Goal: Information Seeking & Learning: Learn about a topic

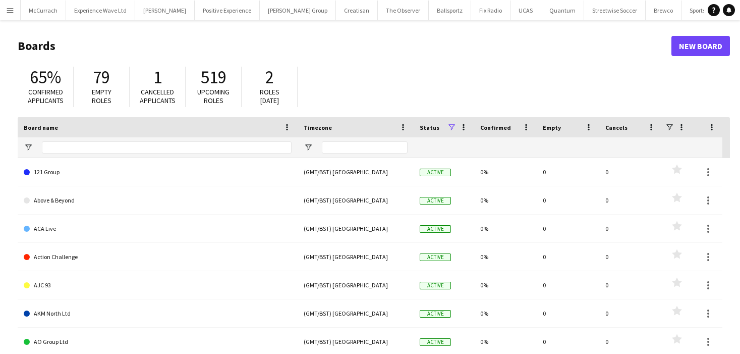
click at [10, 11] on app-icon "Menu" at bounding box center [10, 10] width 8 height 8
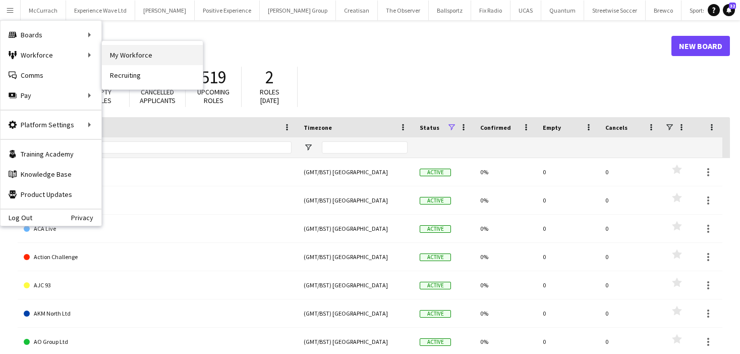
click at [150, 61] on link "My Workforce" at bounding box center [152, 55] width 101 height 20
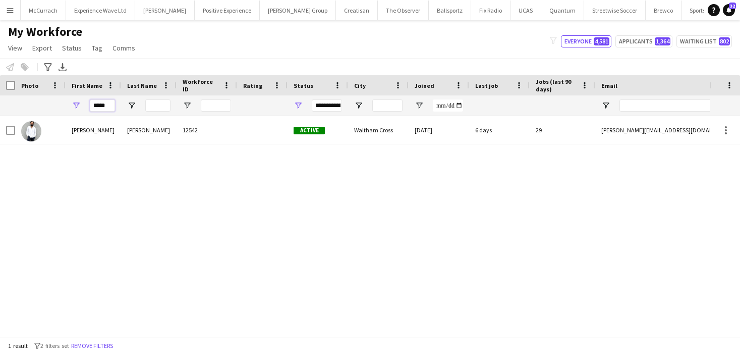
click at [99, 106] on input "*****" at bounding box center [102, 105] width 25 height 12
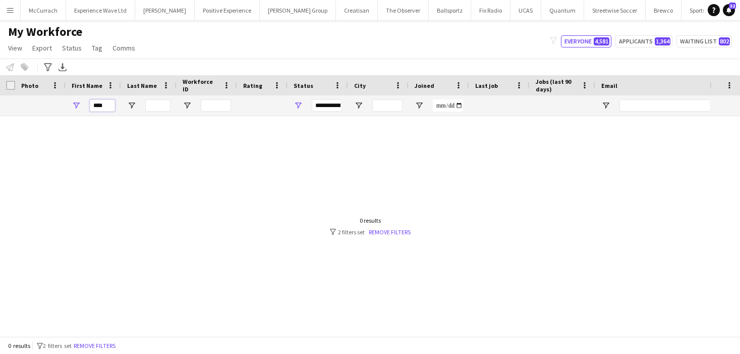
type input "****"
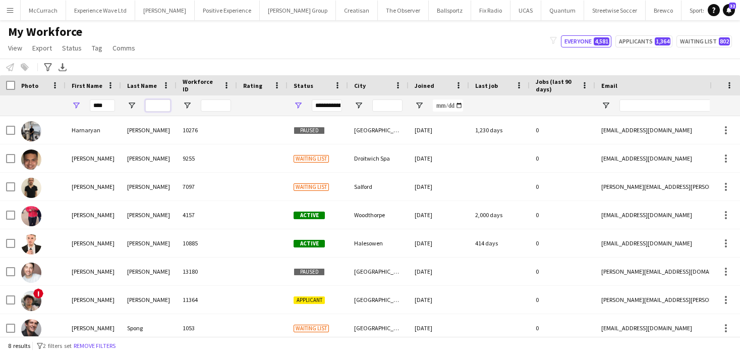
click at [167, 107] on input "Last Name Filter Input" at bounding box center [157, 105] width 25 height 12
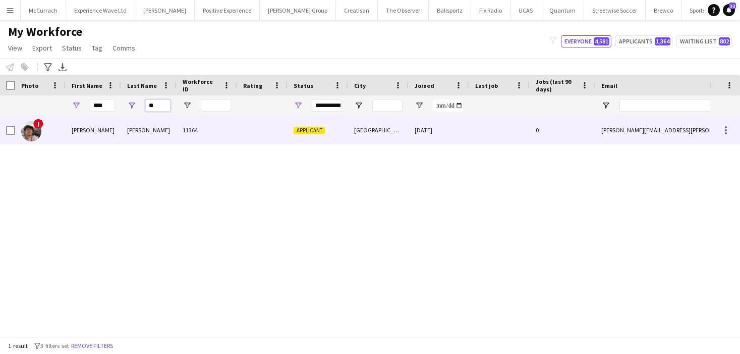
type input "**"
click at [168, 135] on div "[PERSON_NAME]" at bounding box center [149, 130] width 56 height 28
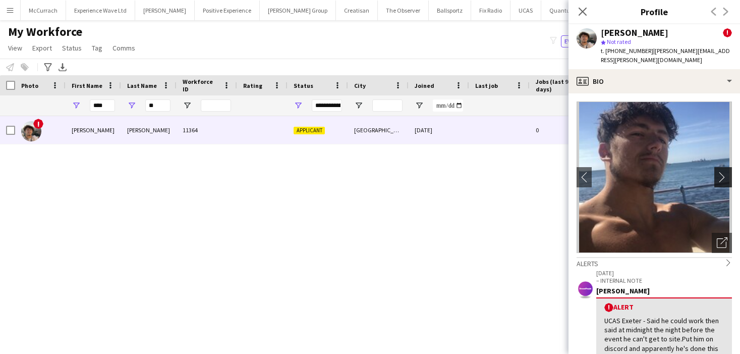
click at [720, 172] on app-icon "chevron-right" at bounding box center [725, 177] width 16 height 11
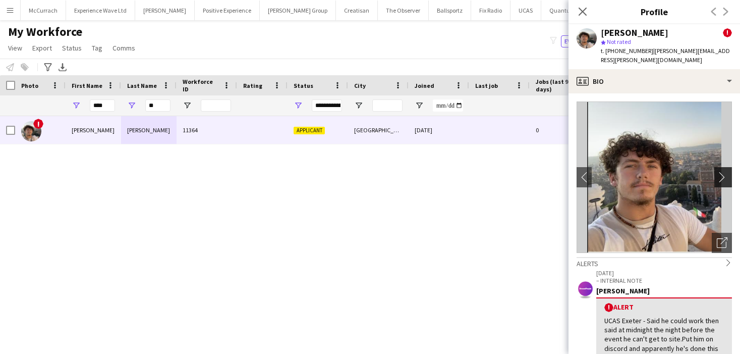
click at [720, 172] on app-icon "chevron-right" at bounding box center [725, 177] width 16 height 11
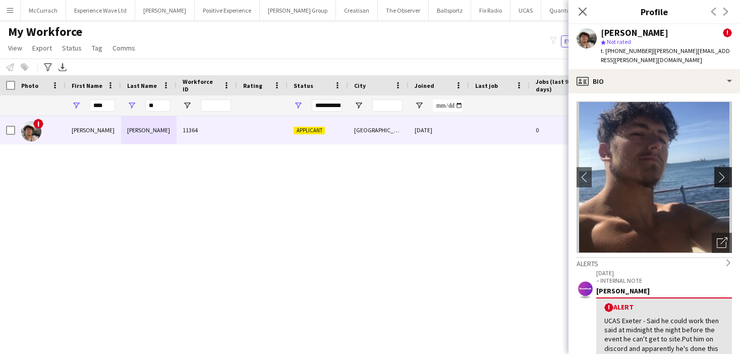
click at [720, 172] on app-icon "chevron-right" at bounding box center [725, 177] width 16 height 11
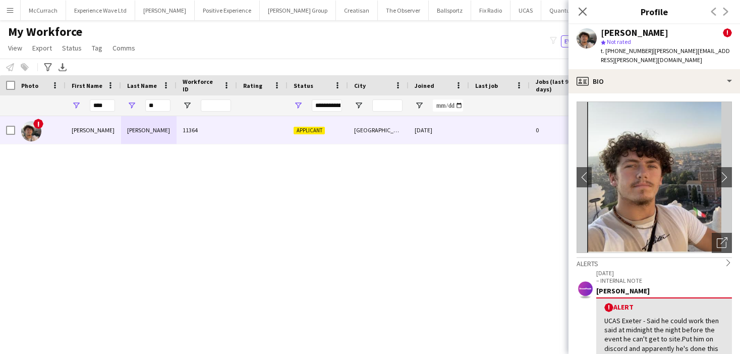
click at [9, 16] on button "Menu" at bounding box center [10, 10] width 20 height 20
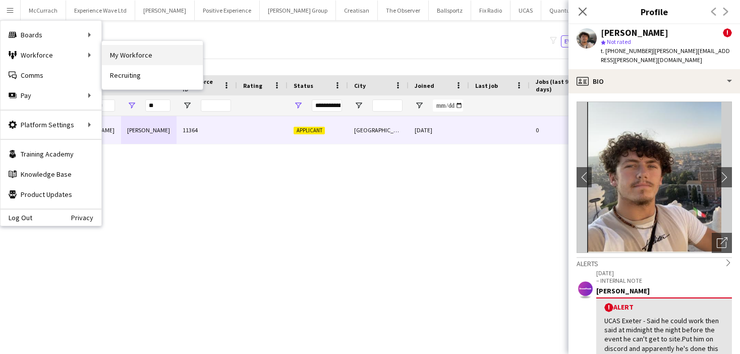
click at [126, 56] on link "My Workforce" at bounding box center [152, 55] width 101 height 20
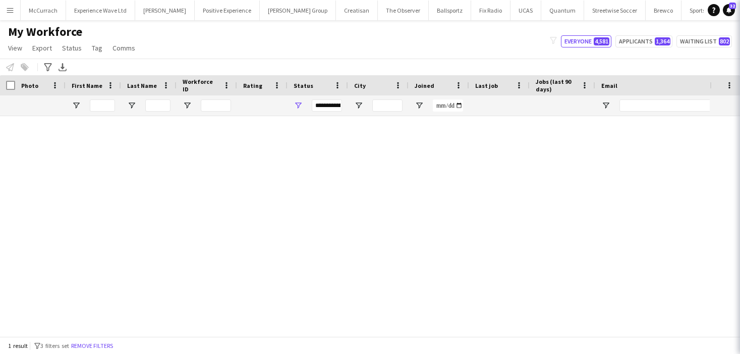
type input "****"
type input "**"
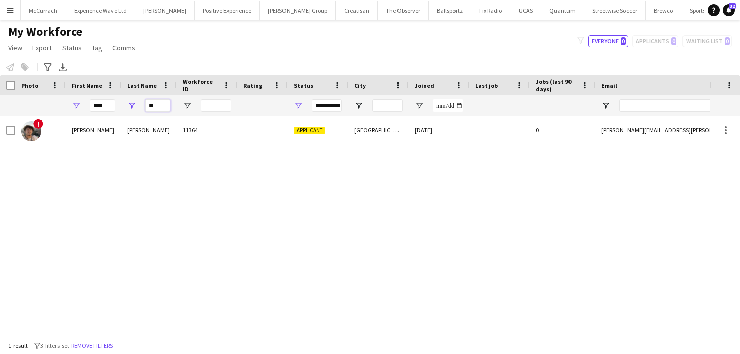
click at [160, 104] on input "**" at bounding box center [157, 105] width 25 height 12
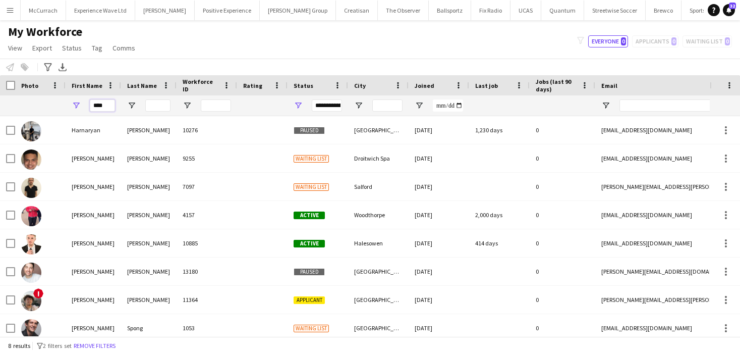
click at [98, 106] on input "****" at bounding box center [102, 105] width 25 height 12
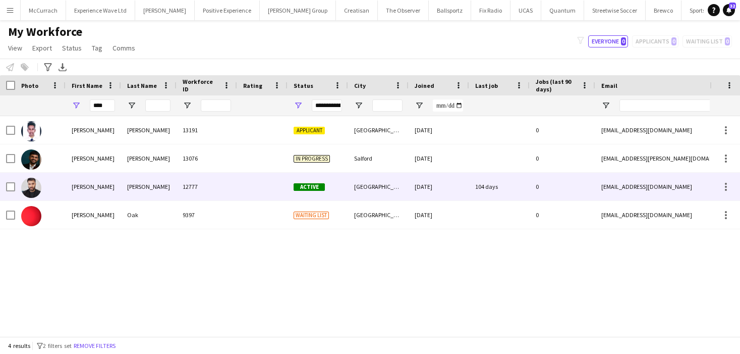
click at [143, 178] on div "[PERSON_NAME]" at bounding box center [149, 187] width 56 height 28
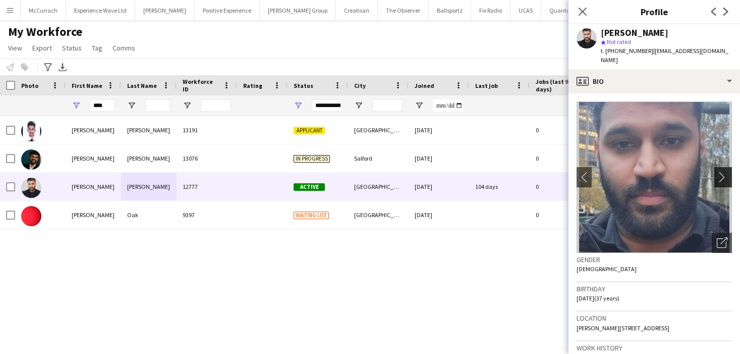
click at [725, 172] on app-icon "chevron-right" at bounding box center [725, 177] width 16 height 11
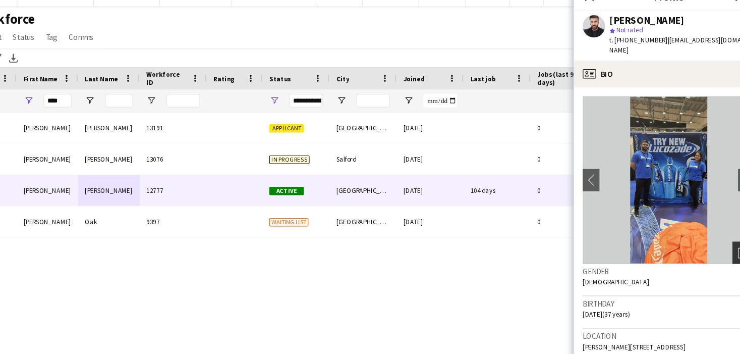
click at [719, 237] on icon "Open photos pop-in" at bounding box center [722, 242] width 11 height 11
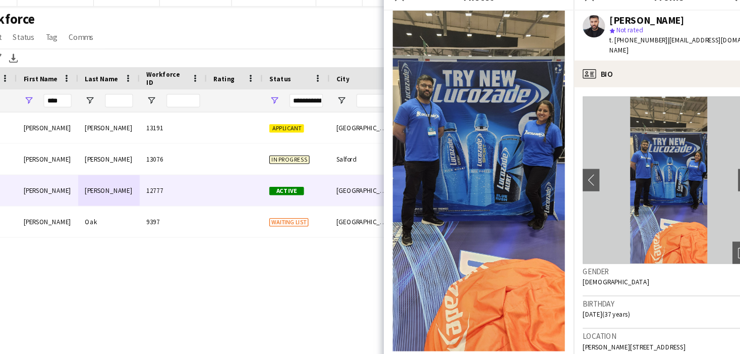
scroll to position [2554, 0]
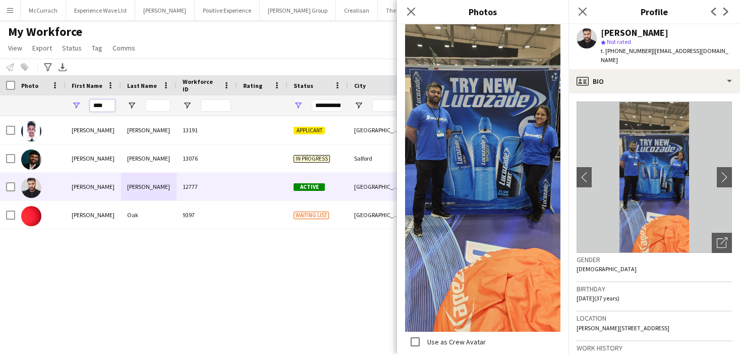
click at [102, 107] on input "****" at bounding box center [102, 105] width 25 height 12
type input "****"
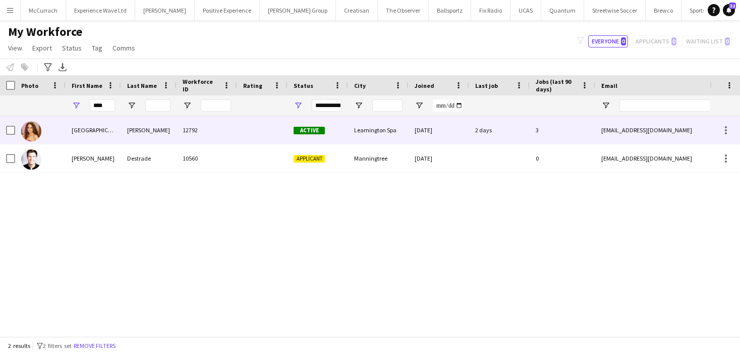
click at [96, 139] on div "[GEOGRAPHIC_DATA]" at bounding box center [94, 130] width 56 height 28
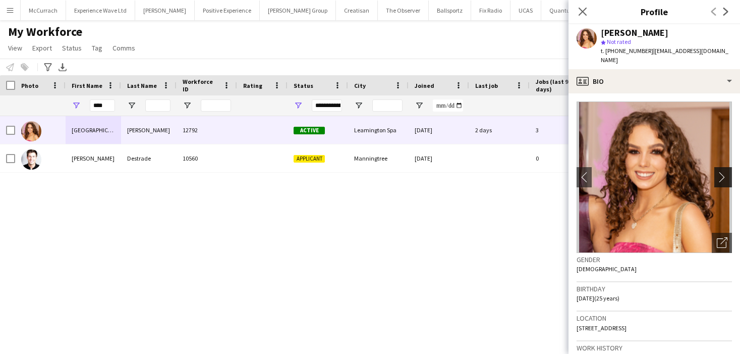
click at [724, 172] on app-icon "chevron-right" at bounding box center [725, 177] width 16 height 11
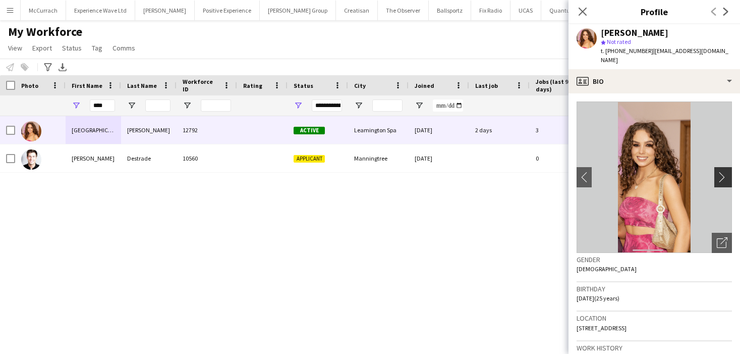
click at [724, 172] on app-icon "chevron-right" at bounding box center [725, 177] width 16 height 11
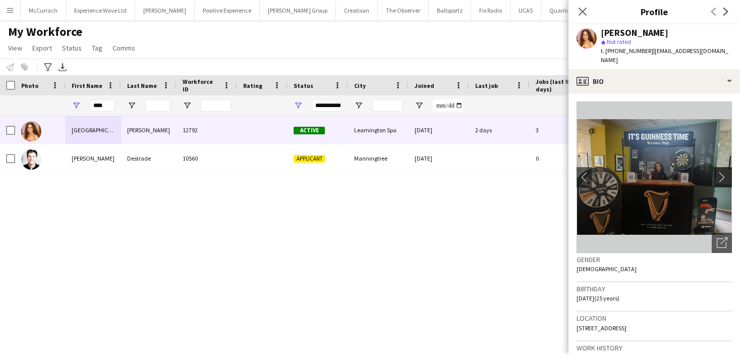
click at [724, 172] on app-icon "chevron-right" at bounding box center [725, 177] width 16 height 11
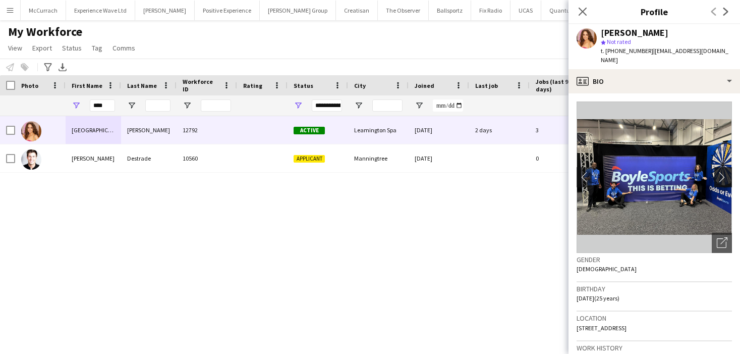
click at [724, 172] on app-icon "chevron-right" at bounding box center [725, 177] width 16 height 11
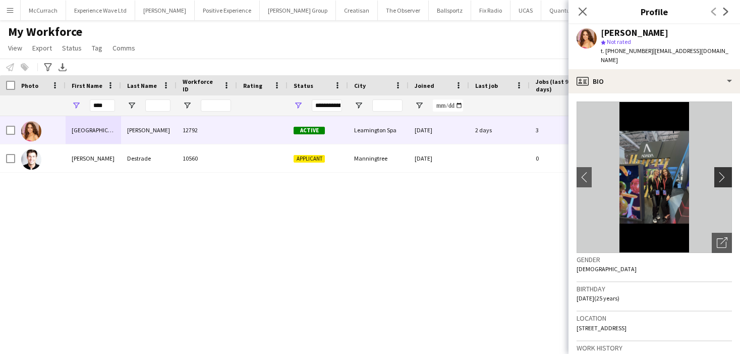
click at [724, 172] on app-icon "chevron-right" at bounding box center [725, 177] width 16 height 11
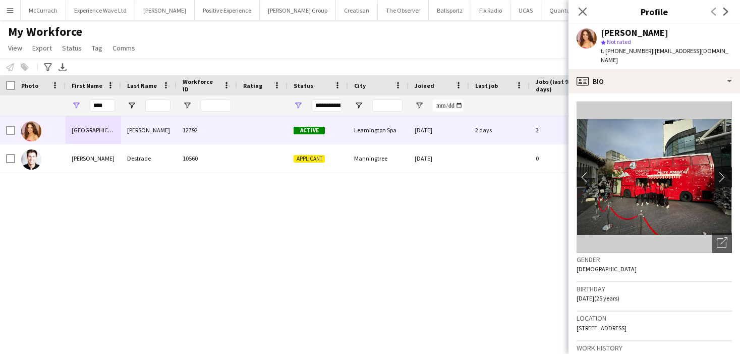
click at [724, 172] on app-icon "chevron-right" at bounding box center [725, 177] width 16 height 11
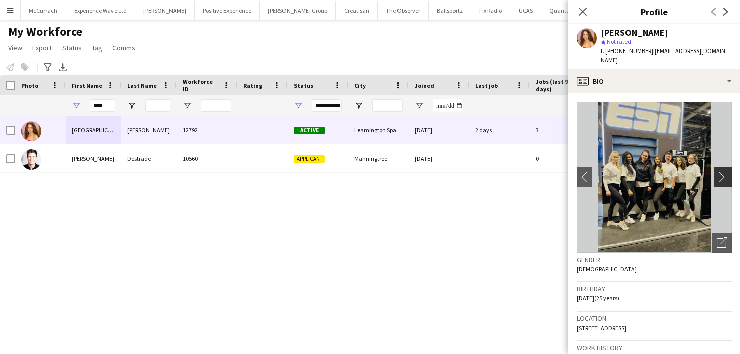
click at [724, 172] on app-icon "chevron-right" at bounding box center [725, 177] width 16 height 11
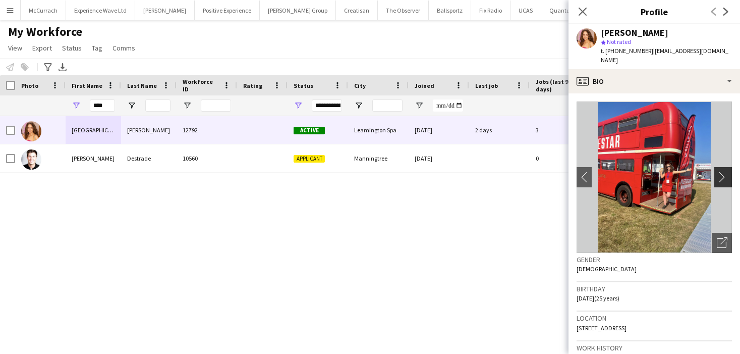
click at [724, 172] on app-icon "chevron-right" at bounding box center [725, 177] width 16 height 11
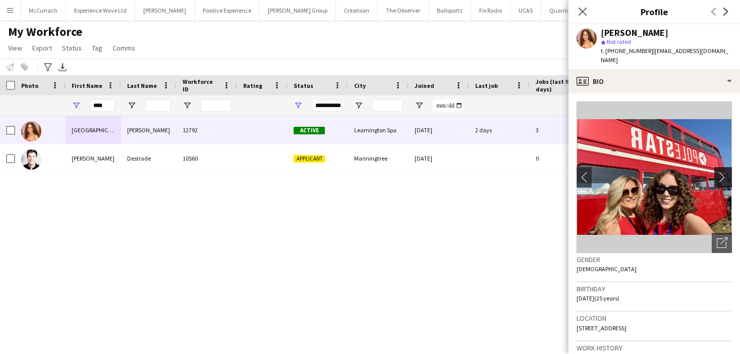
click at [724, 172] on app-icon "chevron-right" at bounding box center [725, 177] width 16 height 11
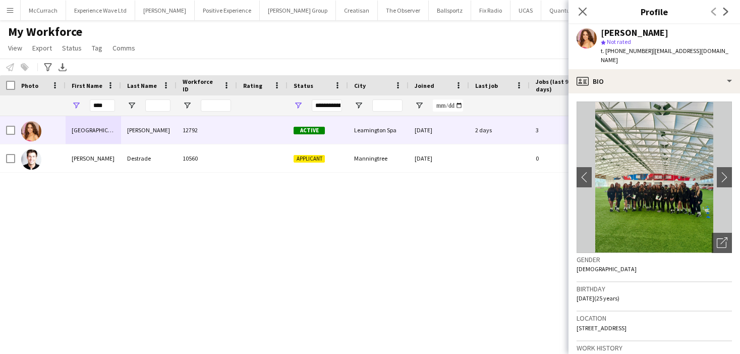
drag, startPoint x: 724, startPoint y: 169, endPoint x: 601, endPoint y: 172, distance: 123.2
click at [605, 173] on app-photos-slider "chevron-left chevron-right Open photos pop-in" at bounding box center [654, 176] width 155 height 151
click at [585, 172] on app-icon "chevron-left" at bounding box center [585, 177] width 16 height 11
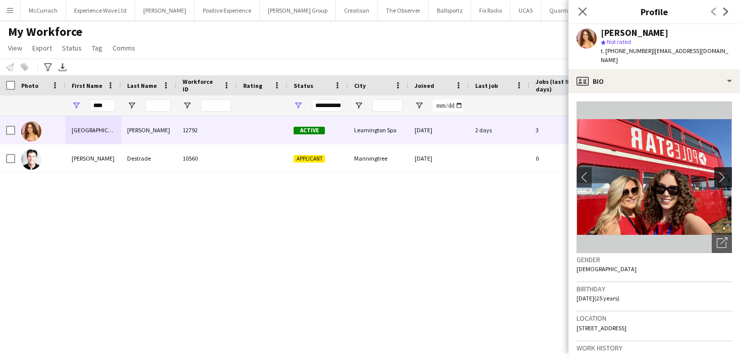
click at [726, 172] on app-icon "chevron-right" at bounding box center [725, 177] width 16 height 11
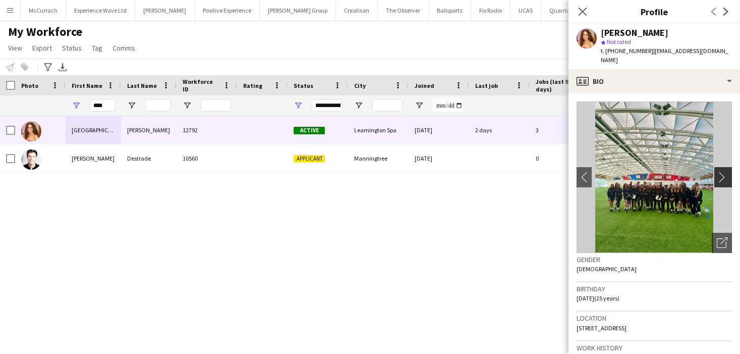
click at [726, 172] on app-icon "chevron-right" at bounding box center [725, 177] width 16 height 11
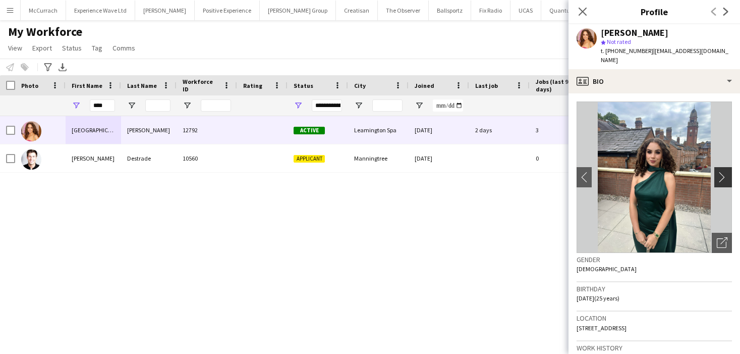
click at [726, 172] on app-icon "chevron-right" at bounding box center [725, 177] width 16 height 11
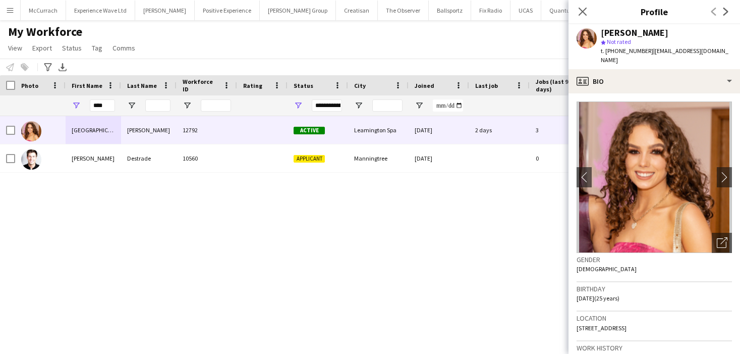
click at [8, 10] on app-icon "Menu" at bounding box center [10, 10] width 8 height 8
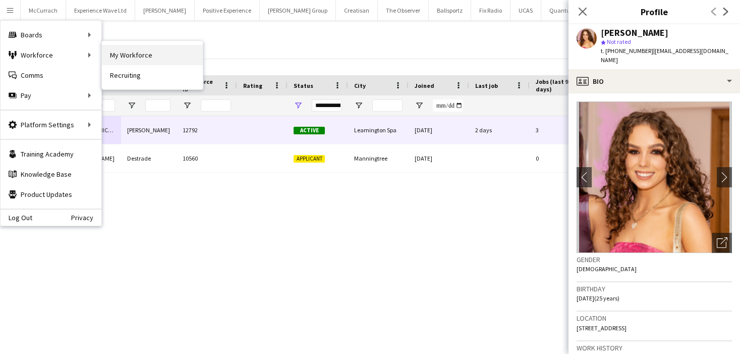
click at [127, 55] on link "My Workforce" at bounding box center [152, 55] width 101 height 20
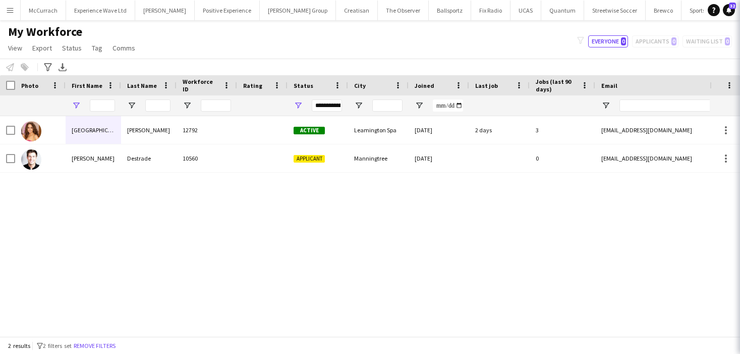
type input "****"
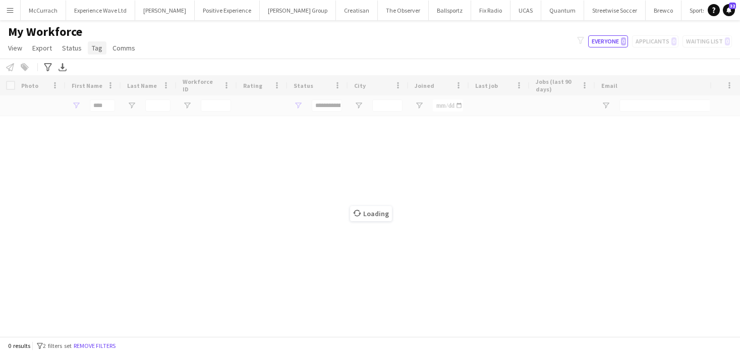
click at [94, 52] on span "Tag" at bounding box center [97, 47] width 11 height 9
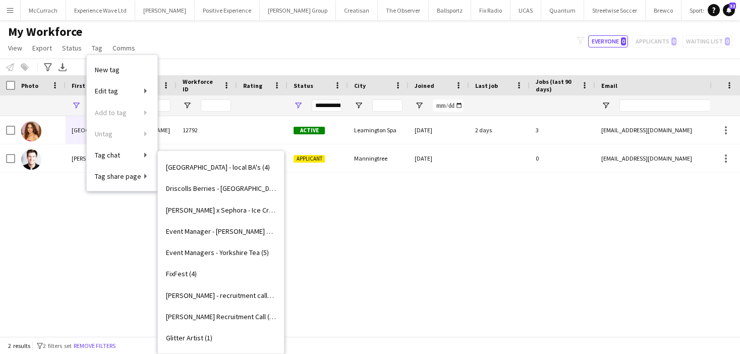
scroll to position [653, 0]
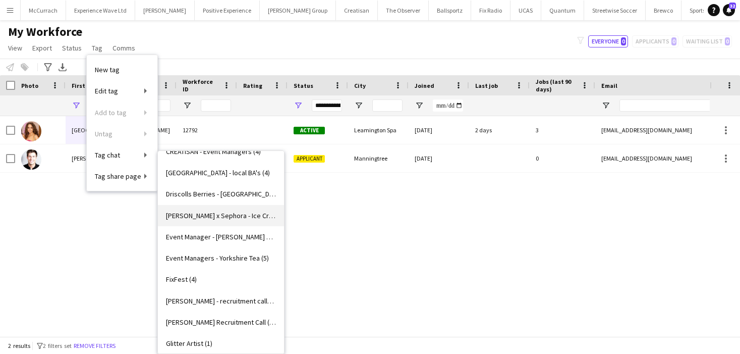
click at [222, 214] on span "[PERSON_NAME] x Sephora - Ice Cream (4)" at bounding box center [221, 215] width 110 height 9
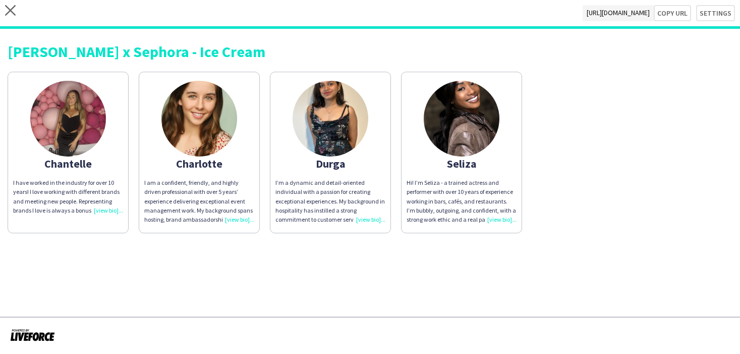
click at [70, 124] on img at bounding box center [68, 119] width 76 height 76
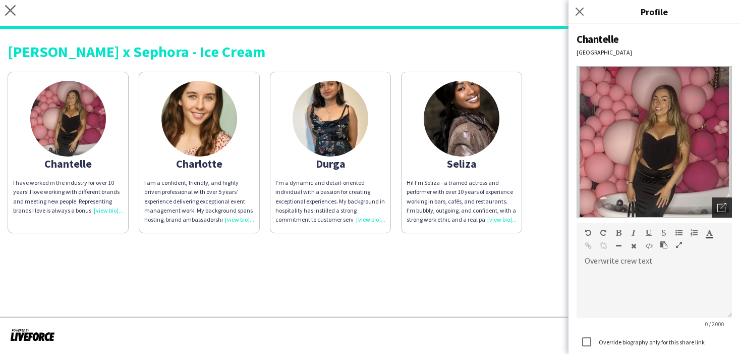
click at [724, 214] on div "Open photos pop-in" at bounding box center [722, 207] width 20 height 20
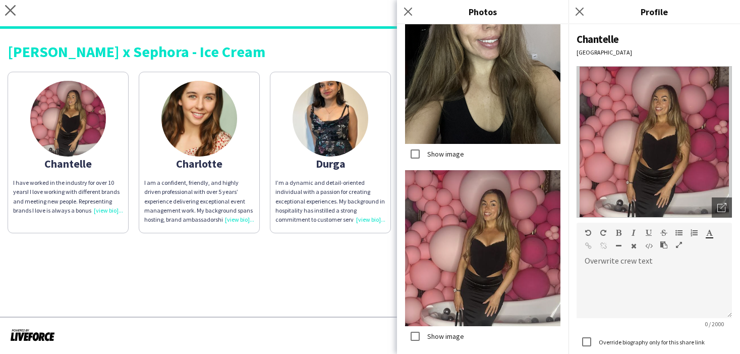
scroll to position [754, 0]
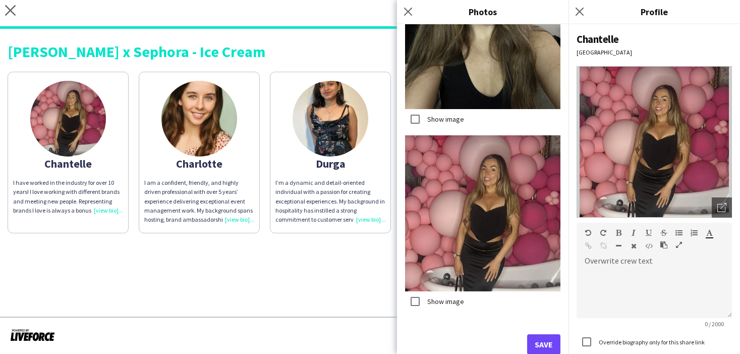
click at [304, 239] on div "[PERSON_NAME] x Sephora - Ice Cream Chantelle I have worked in the industry for…" at bounding box center [370, 135] width 740 height 212
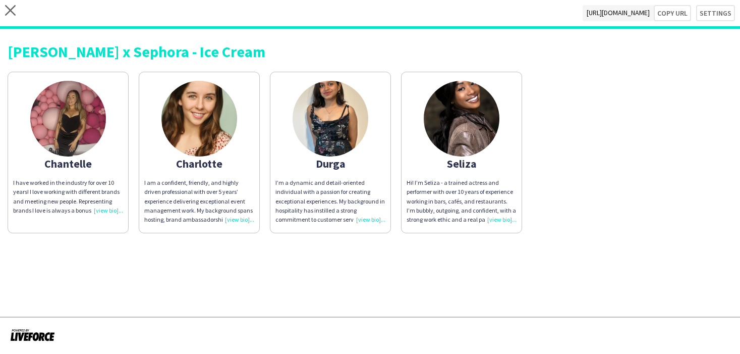
click at [194, 124] on img at bounding box center [200, 119] width 76 height 76
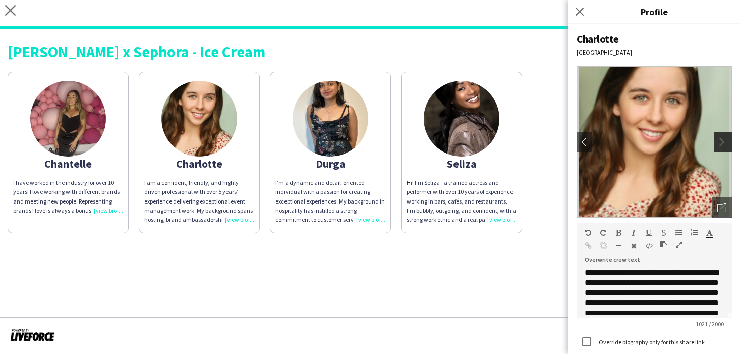
click at [723, 141] on app-icon "chevron-right" at bounding box center [725, 141] width 14 height 9
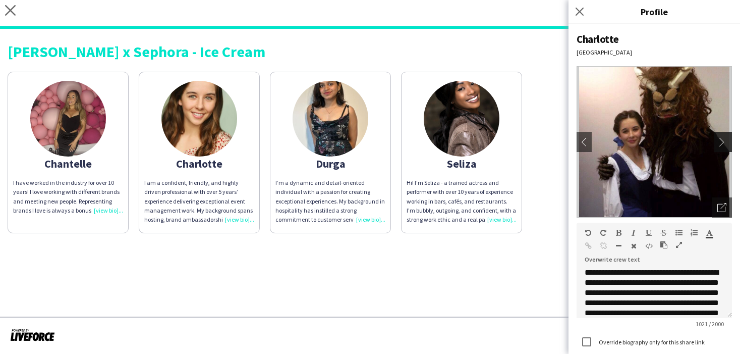
click at [723, 141] on app-icon "chevron-right" at bounding box center [725, 141] width 14 height 9
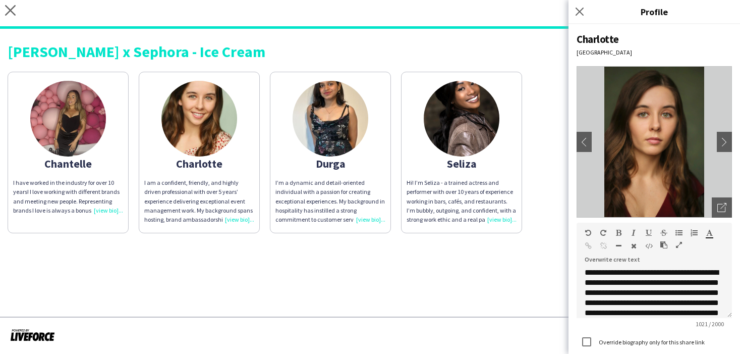
click at [333, 122] on img at bounding box center [331, 119] width 76 height 76
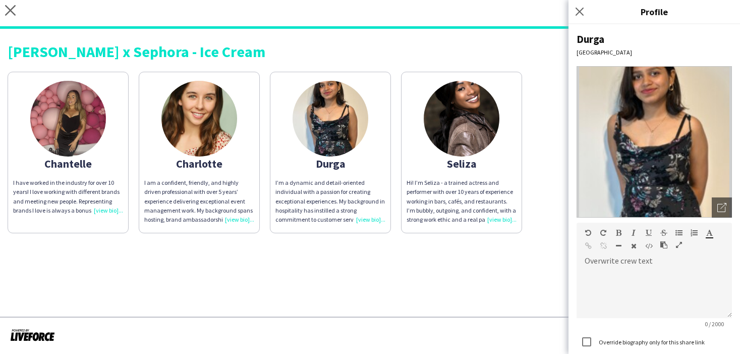
click at [482, 123] on img at bounding box center [462, 119] width 76 height 76
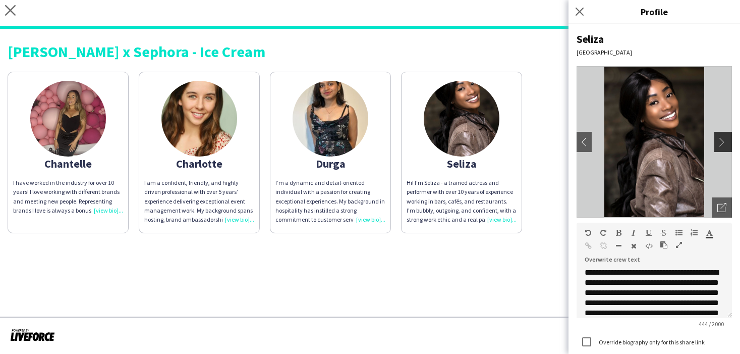
click at [721, 144] on app-icon "chevron-right" at bounding box center [725, 141] width 14 height 9
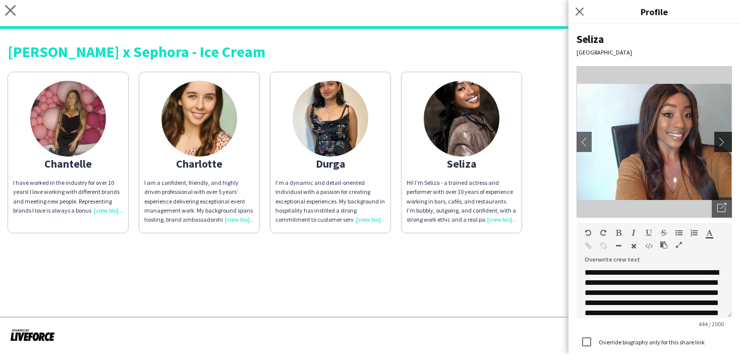
click at [722, 142] on app-icon "chevron-right" at bounding box center [725, 141] width 14 height 9
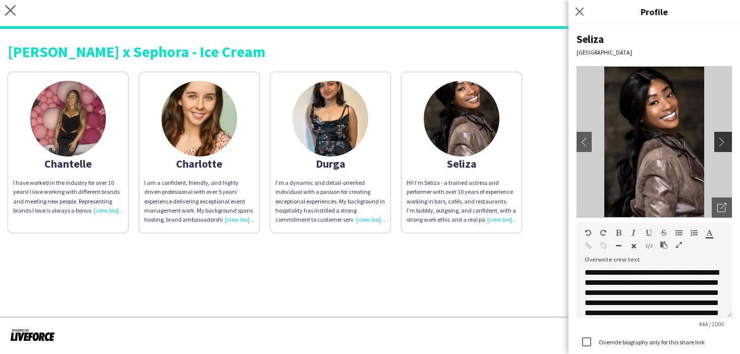
click at [722, 142] on app-icon "chevron-right" at bounding box center [725, 141] width 14 height 9
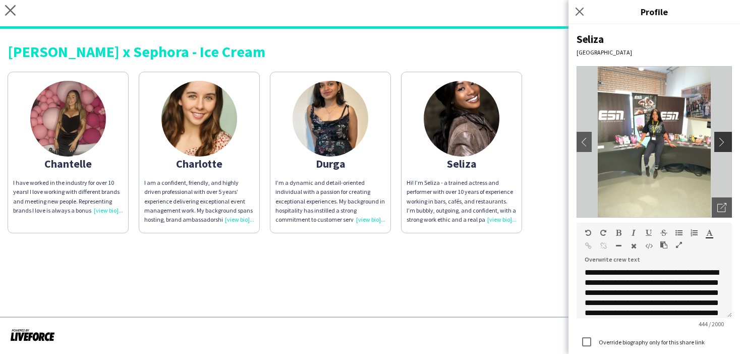
click at [722, 143] on app-icon "chevron-right" at bounding box center [725, 141] width 14 height 9
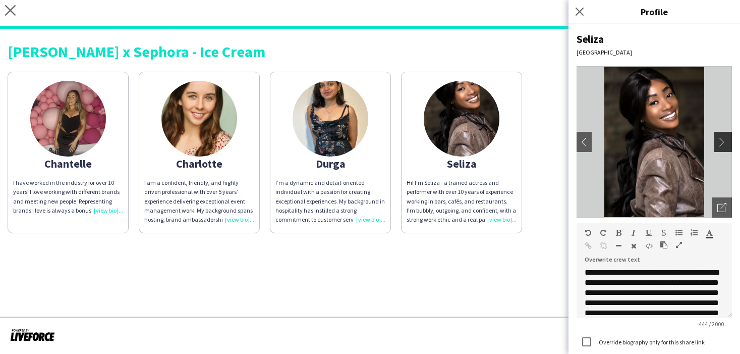
click at [722, 144] on app-icon "chevron-right" at bounding box center [725, 141] width 14 height 9
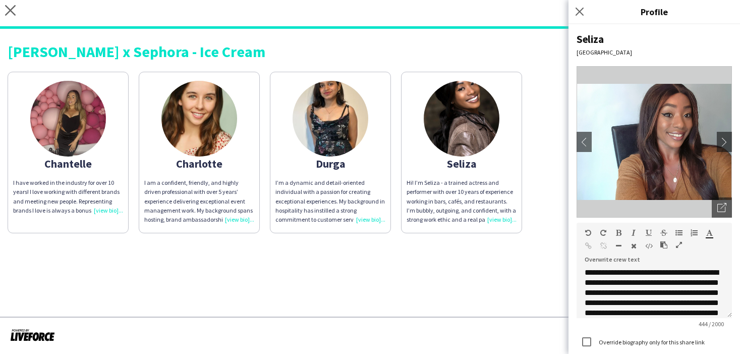
click at [327, 123] on img at bounding box center [331, 119] width 76 height 76
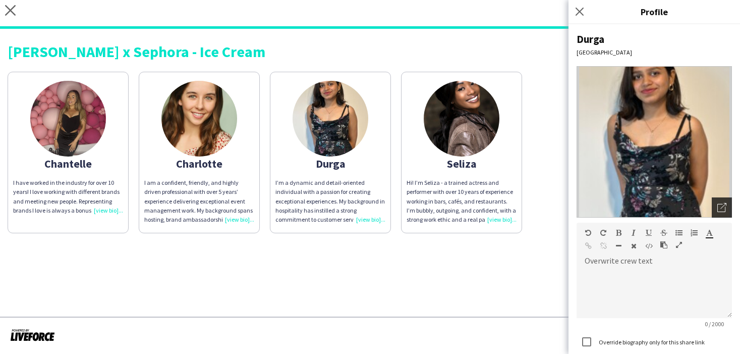
click at [719, 214] on div "Open photos pop-in" at bounding box center [722, 207] width 20 height 20
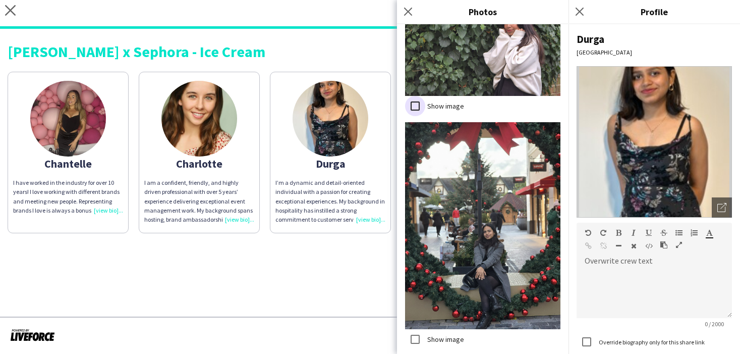
scroll to position [987, 0]
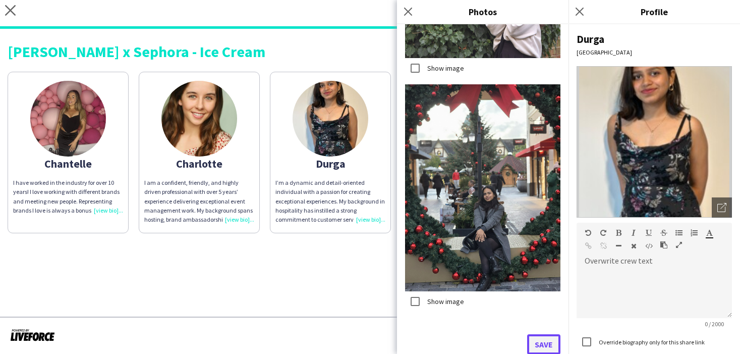
click at [546, 339] on button "Save" at bounding box center [543, 344] width 33 height 20
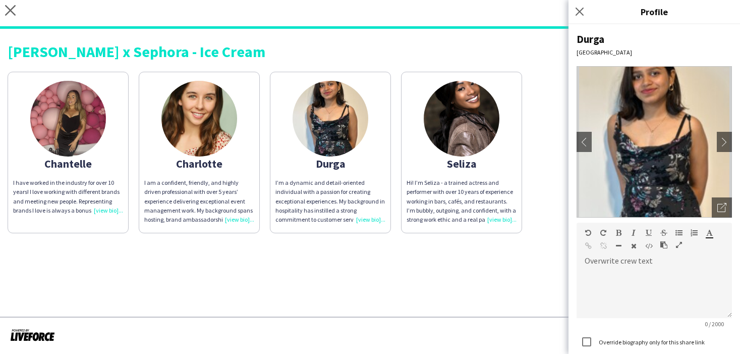
click at [97, 139] on img at bounding box center [68, 119] width 76 height 76
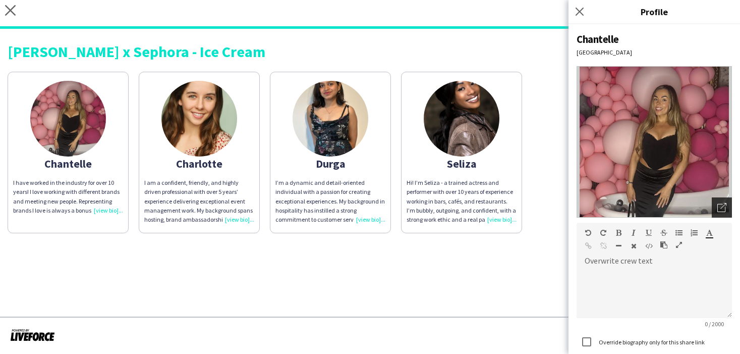
click at [727, 204] on div "Open photos pop-in" at bounding box center [722, 207] width 20 height 20
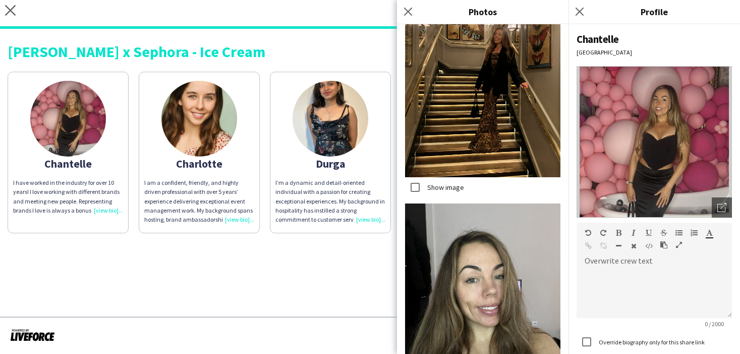
scroll to position [754, 0]
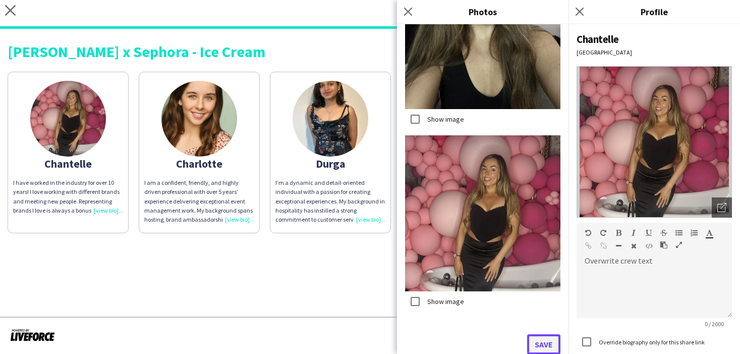
click at [543, 344] on button "Save" at bounding box center [543, 344] width 33 height 20
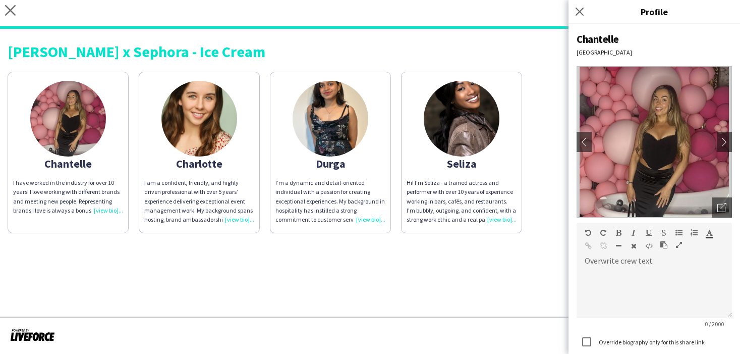
click at [313, 283] on app-share-pages "close [URL][DOMAIN_NAME] Copy url Settings [PERSON_NAME] x Sephora - Ice Cream …" at bounding box center [370, 177] width 740 height 354
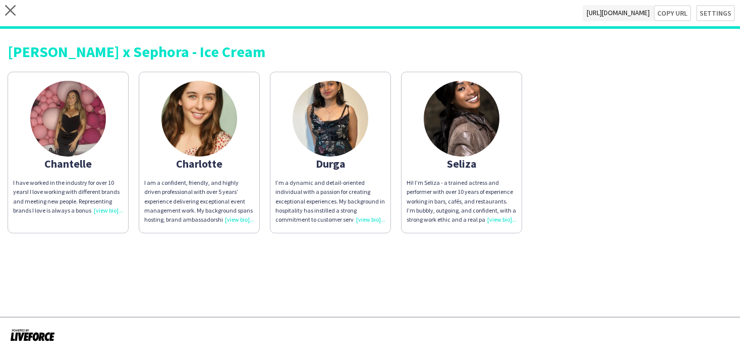
click at [467, 117] on img at bounding box center [462, 119] width 76 height 76
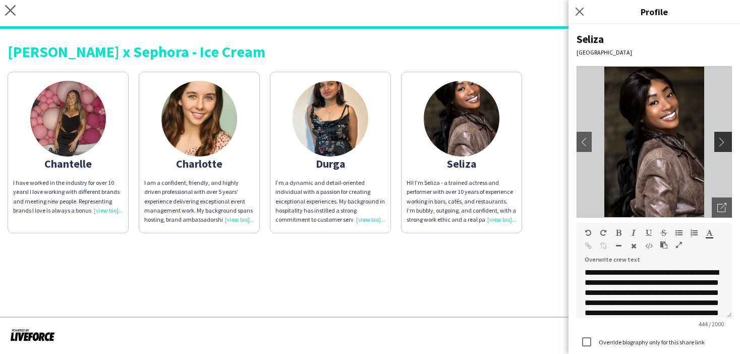
click at [720, 143] on app-icon "chevron-right" at bounding box center [725, 141] width 14 height 9
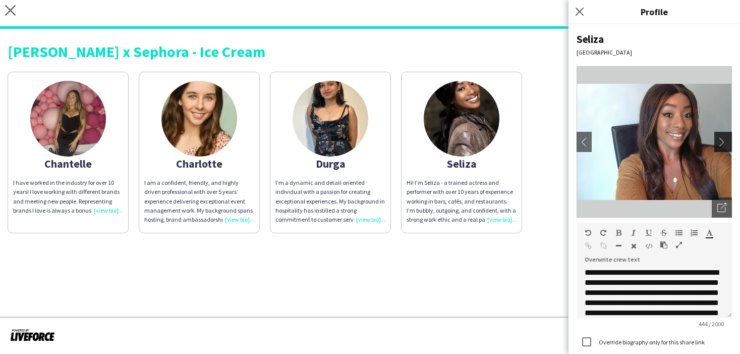
click at [720, 143] on app-icon "chevron-right" at bounding box center [725, 141] width 14 height 9
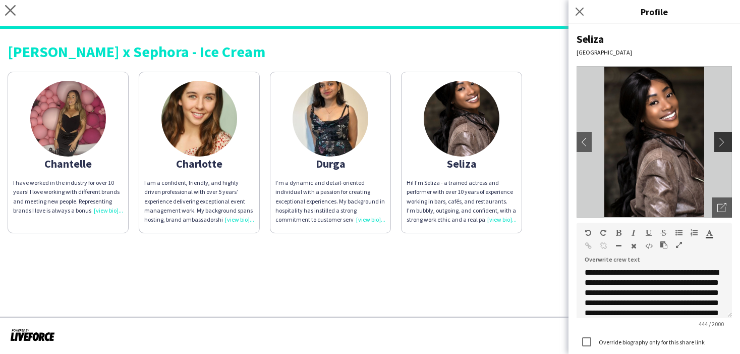
click at [720, 143] on app-icon "chevron-right" at bounding box center [725, 141] width 14 height 9
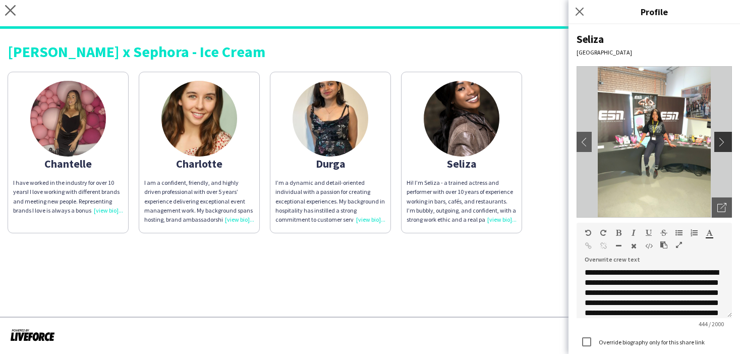
click at [720, 143] on app-icon "chevron-right" at bounding box center [725, 141] width 14 height 9
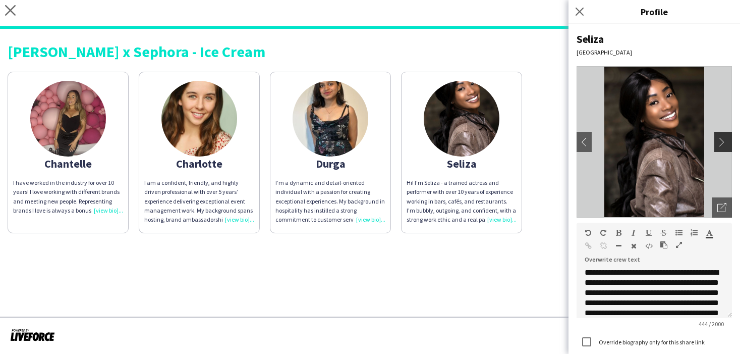
click at [720, 143] on app-icon "chevron-right" at bounding box center [725, 141] width 14 height 9
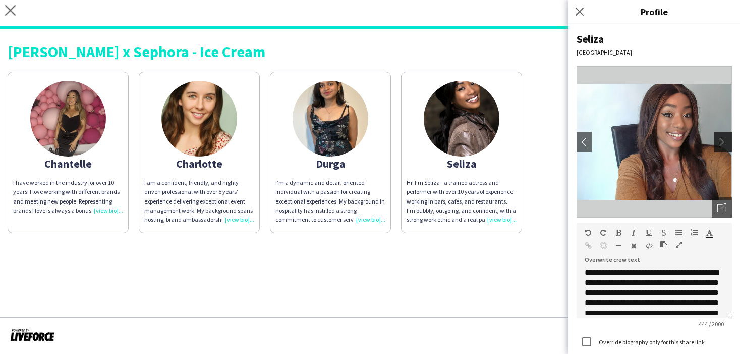
click at [728, 141] on app-icon "chevron-right" at bounding box center [725, 141] width 14 height 9
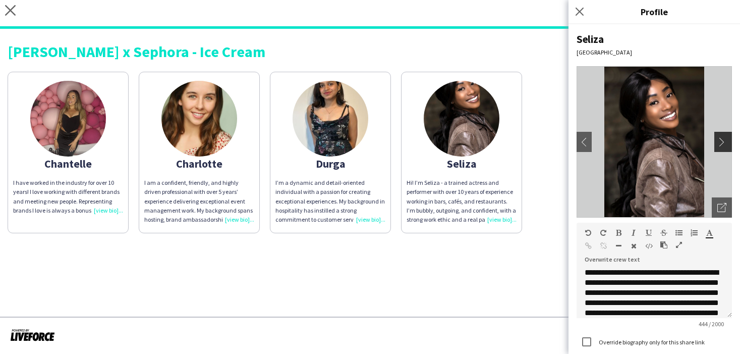
click at [728, 141] on app-icon "chevron-right" at bounding box center [725, 141] width 14 height 9
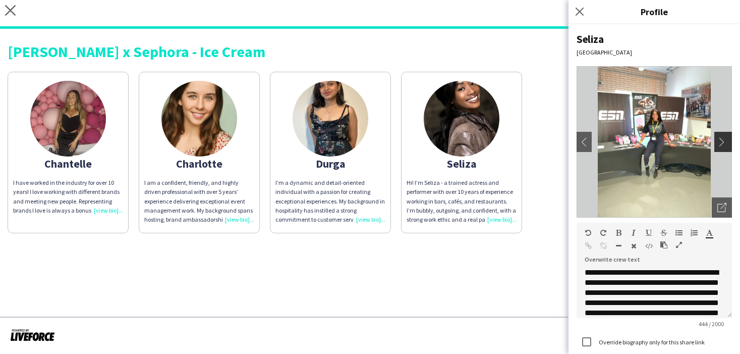
click at [728, 141] on app-icon "chevron-right" at bounding box center [725, 141] width 14 height 9
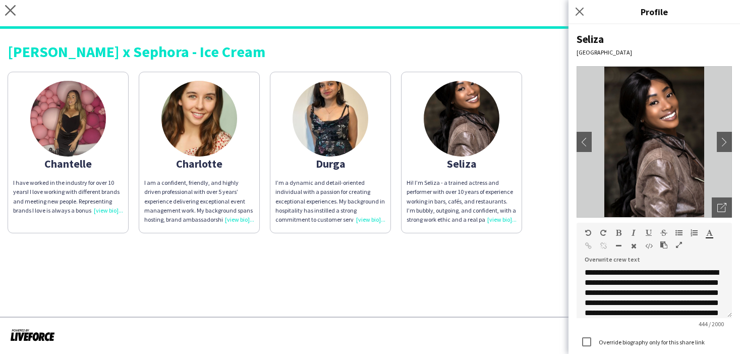
click at [338, 119] on img at bounding box center [331, 119] width 76 height 76
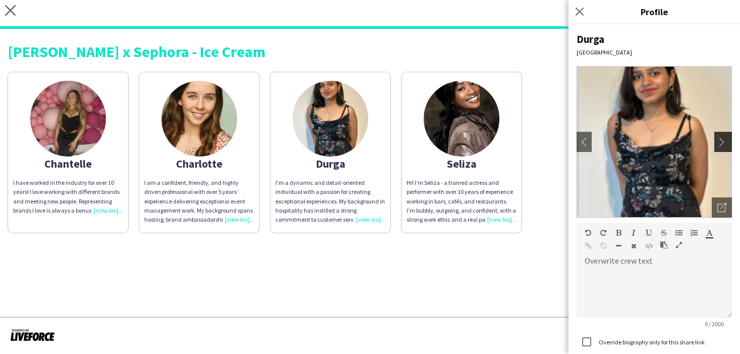
click at [722, 143] on app-icon "chevron-right" at bounding box center [725, 141] width 14 height 9
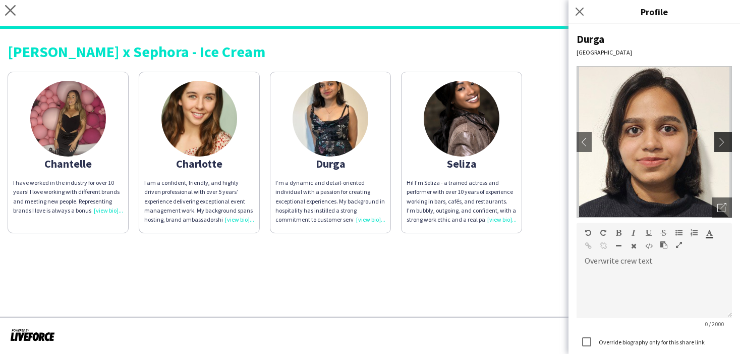
click at [722, 143] on app-icon "chevron-right" at bounding box center [725, 141] width 14 height 9
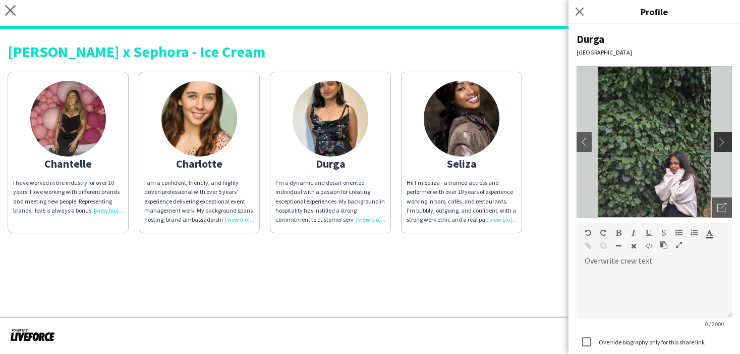
click at [722, 143] on app-icon "chevron-right" at bounding box center [725, 141] width 14 height 9
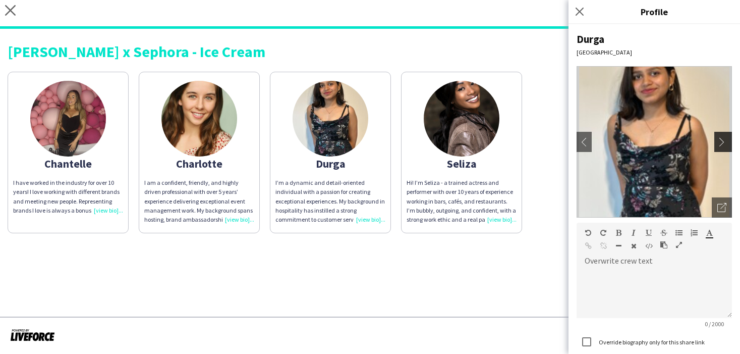
click at [722, 143] on app-icon "chevron-right" at bounding box center [725, 141] width 14 height 9
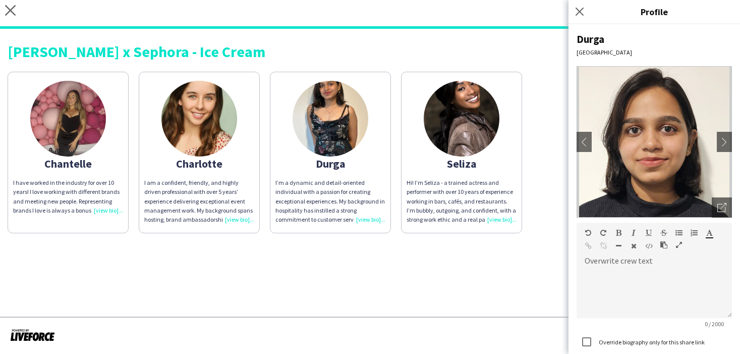
click at [188, 97] on img at bounding box center [200, 119] width 76 height 76
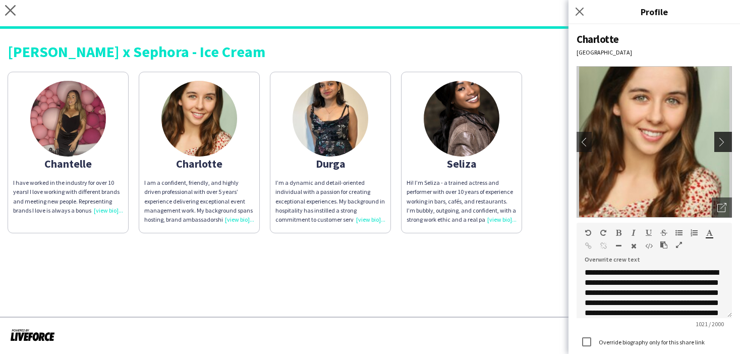
click at [727, 143] on app-icon "chevron-right" at bounding box center [725, 141] width 14 height 9
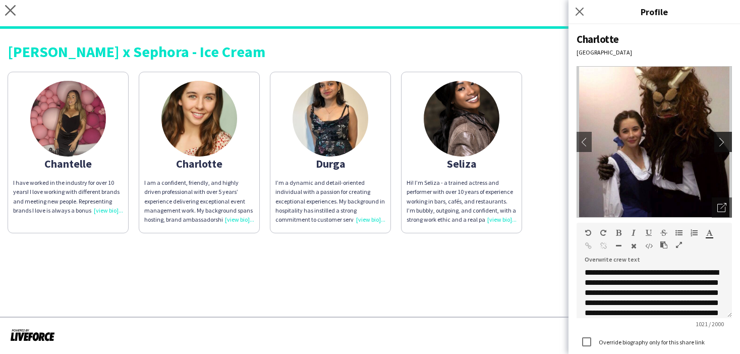
click at [727, 143] on app-icon "chevron-right" at bounding box center [725, 141] width 14 height 9
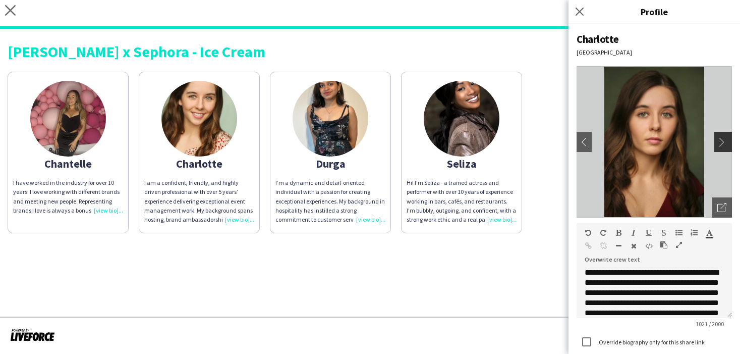
click at [727, 143] on app-icon "chevron-right" at bounding box center [725, 141] width 14 height 9
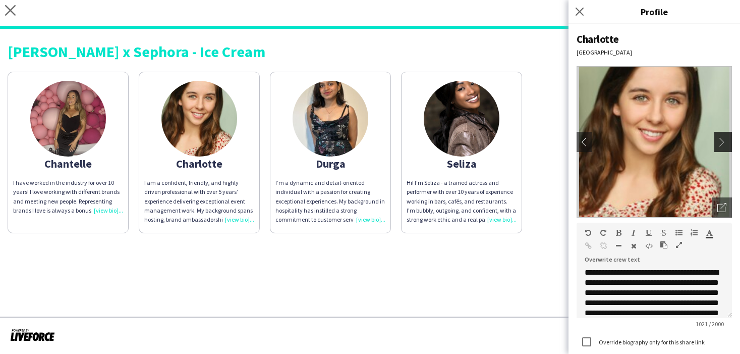
click at [727, 143] on app-icon "chevron-right" at bounding box center [725, 141] width 14 height 9
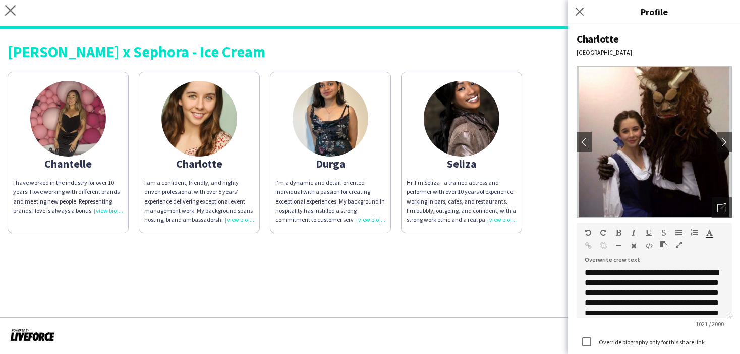
click at [82, 104] on img at bounding box center [68, 119] width 76 height 76
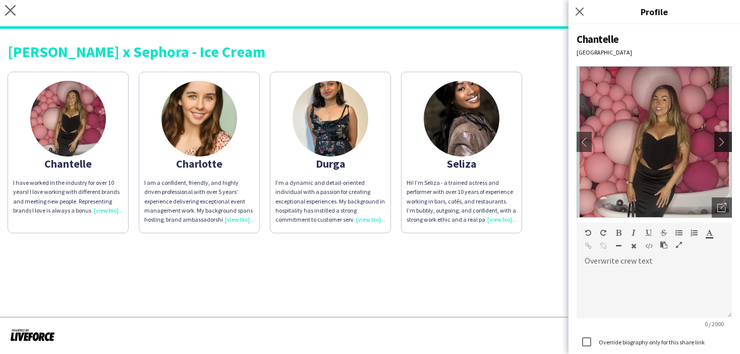
click at [727, 142] on app-icon "chevron-right" at bounding box center [725, 141] width 14 height 9
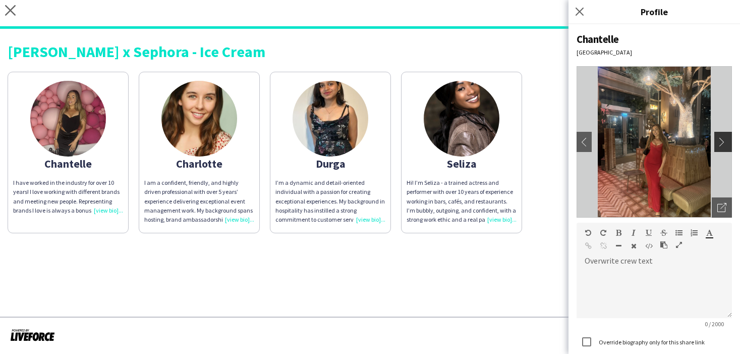
click at [727, 142] on app-icon "chevron-right" at bounding box center [725, 141] width 14 height 9
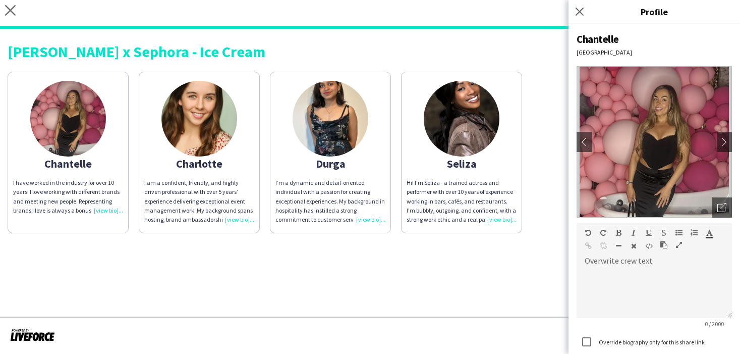
click at [516, 51] on div "[PERSON_NAME] x Sephora - Ice Cream" at bounding box center [370, 51] width 725 height 15
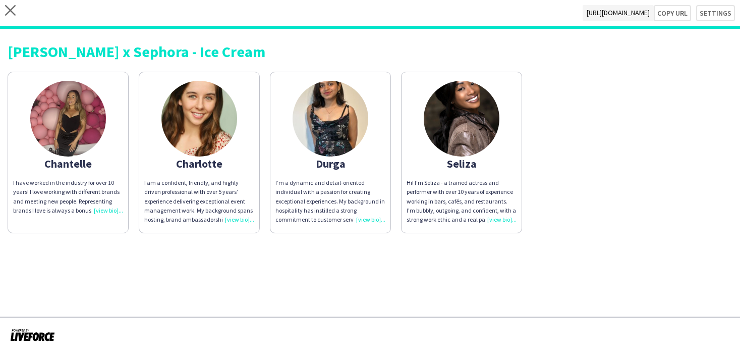
click at [12, 2] on div "close [URL][DOMAIN_NAME] Copy url Settings" at bounding box center [370, 14] width 740 height 29
click at [13, 15] on icon "close" at bounding box center [10, 10] width 11 height 11
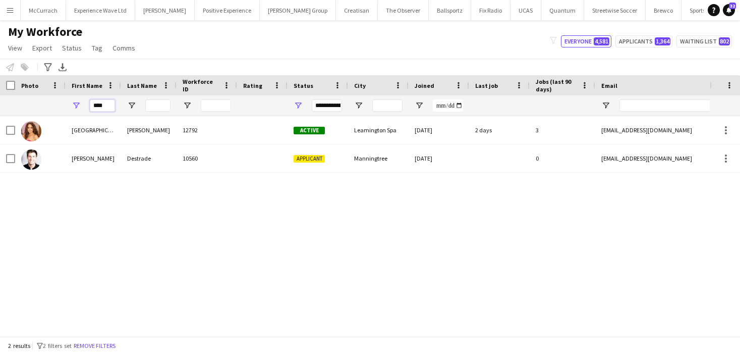
click at [108, 108] on input "****" at bounding box center [102, 105] width 25 height 12
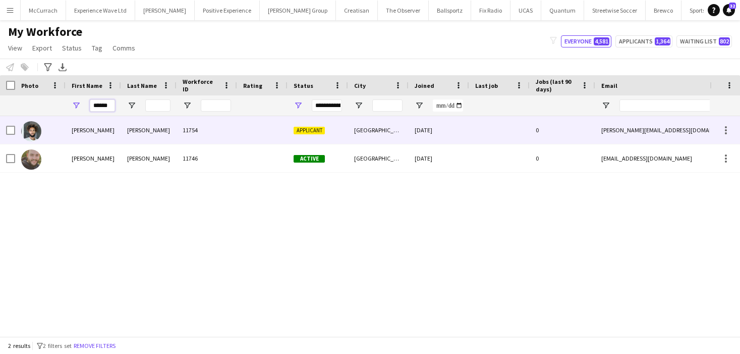
type input "******"
click at [228, 124] on div "11754" at bounding box center [207, 130] width 61 height 28
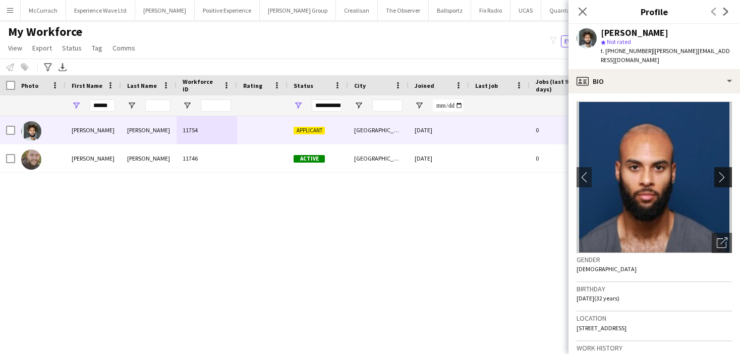
click at [729, 172] on app-icon "chevron-right" at bounding box center [725, 177] width 16 height 11
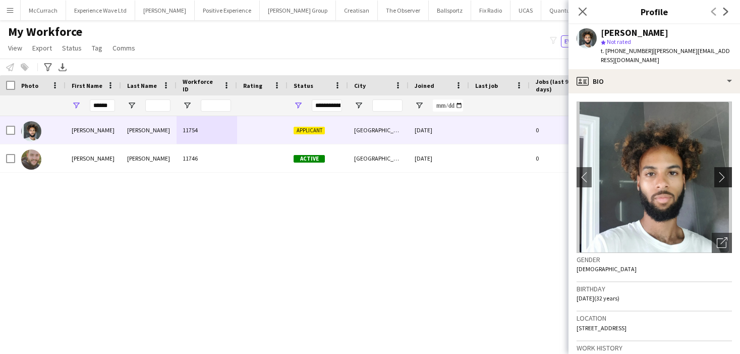
click at [728, 172] on app-icon "chevron-right" at bounding box center [725, 177] width 16 height 11
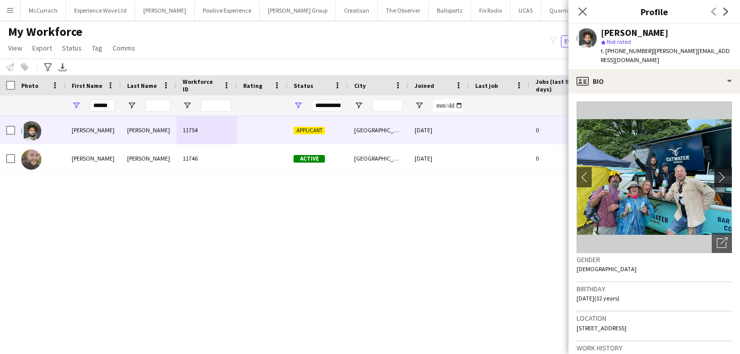
click at [725, 172] on app-icon "chevron-right" at bounding box center [725, 177] width 16 height 11
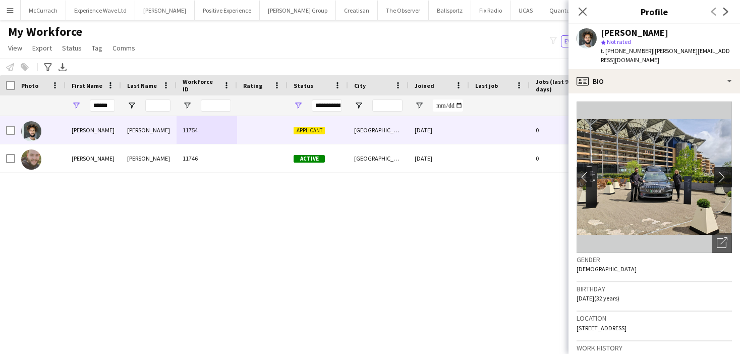
click at [725, 172] on app-icon "chevron-right" at bounding box center [725, 177] width 16 height 11
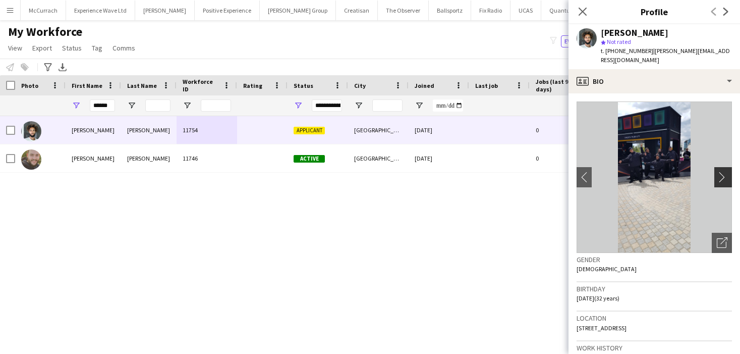
click at [725, 172] on app-icon "chevron-right" at bounding box center [725, 177] width 16 height 11
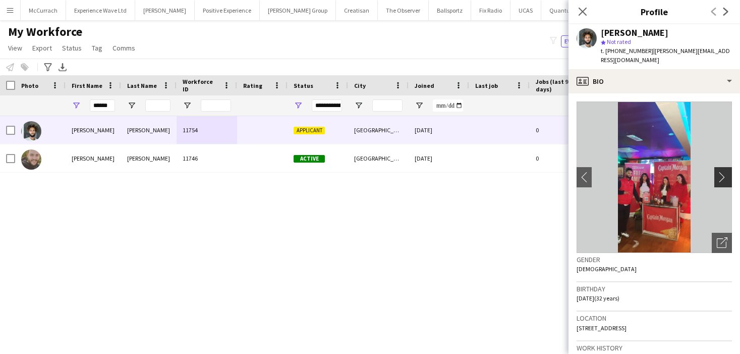
click at [722, 172] on app-icon "chevron-right" at bounding box center [725, 177] width 16 height 11
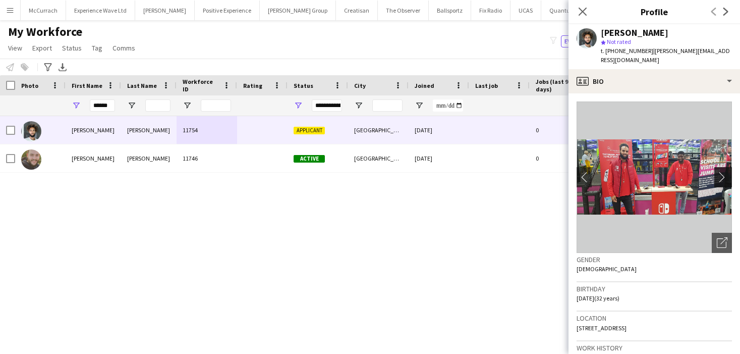
click at [724, 172] on app-icon "chevron-right" at bounding box center [725, 177] width 16 height 11
